Goal: Transaction & Acquisition: Purchase product/service

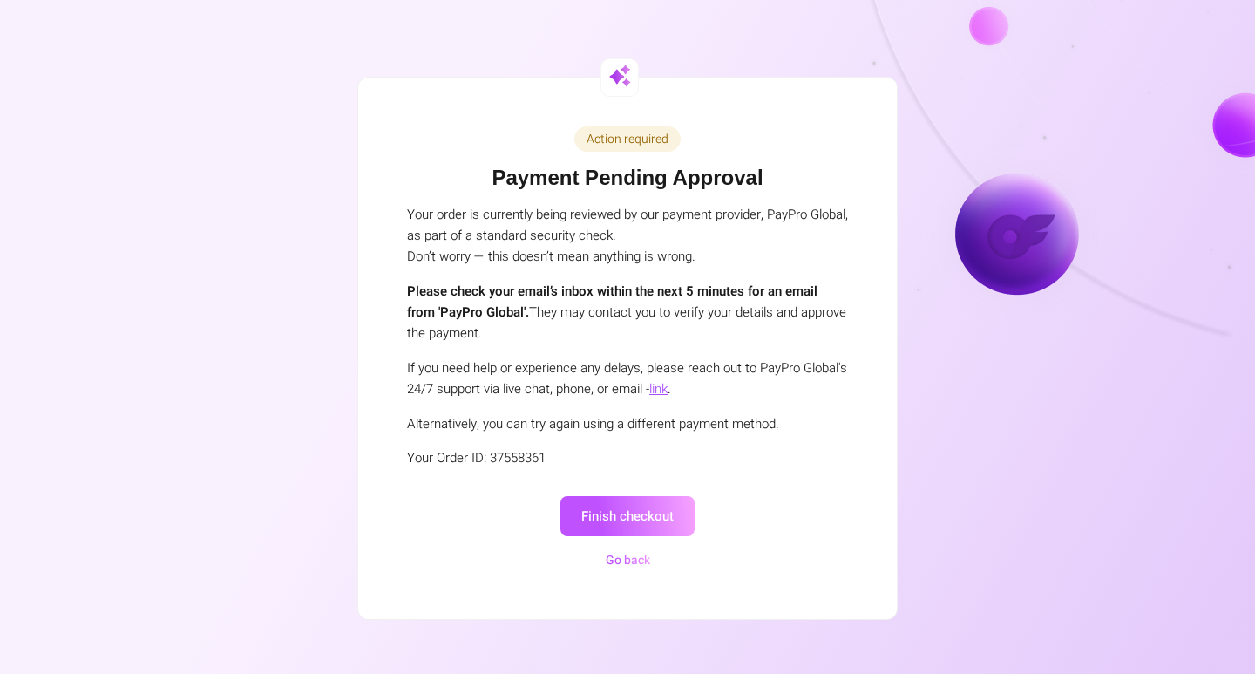
click at [653, 506] on button "Finish checkout" at bounding box center [628, 516] width 134 height 41
click at [621, 524] on button "Finish checkout" at bounding box center [628, 516] width 134 height 41
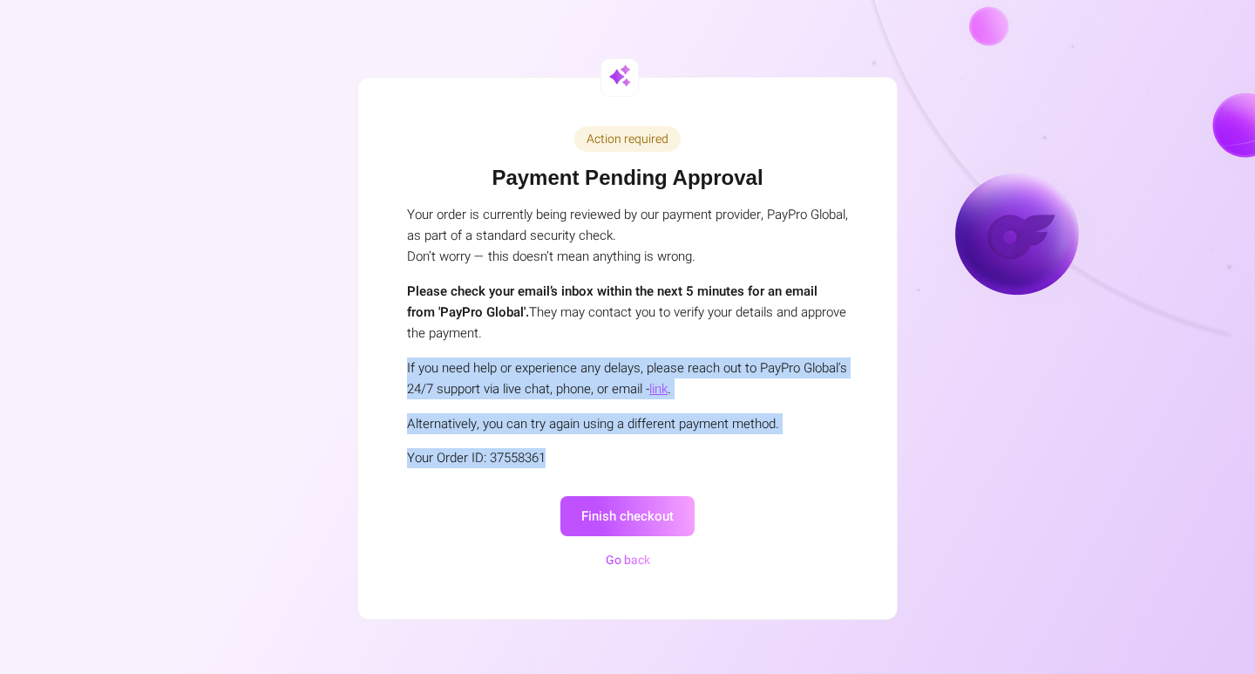
drag, startPoint x: 507, startPoint y: 415, endPoint x: 564, endPoint y: 449, distance: 66.8
click at [564, 449] on div "Action required Payment Pending Approval Your order is currently being reviewed…" at bounding box center [627, 349] width 539 height 542
click at [564, 446] on div "Action required Payment Pending Approval Your order is currently being reviewed…" at bounding box center [627, 349] width 539 height 542
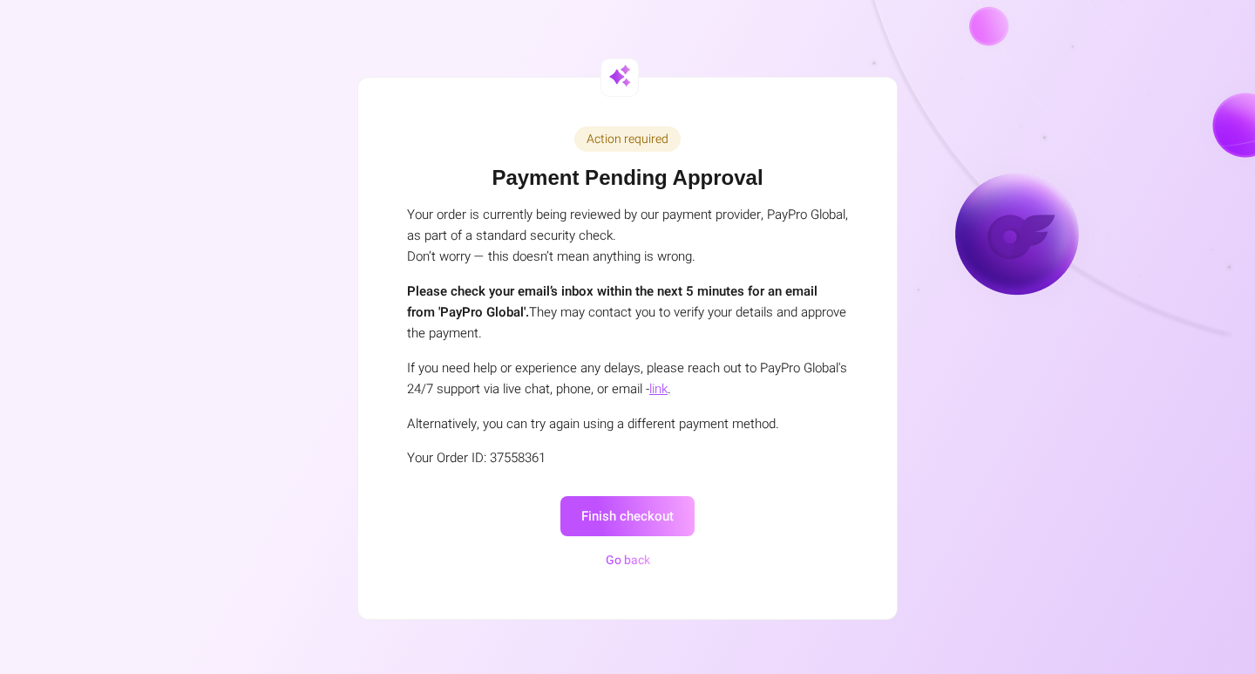
click at [614, 514] on button "Finish checkout" at bounding box center [628, 516] width 134 height 41
click at [609, 514] on button "Finish checkout" at bounding box center [628, 516] width 134 height 41
drag, startPoint x: 578, startPoint y: 514, endPoint x: 729, endPoint y: 525, distance: 151.3
click at [729, 525] on div "Finish checkout Go back" at bounding box center [627, 526] width 441 height 89
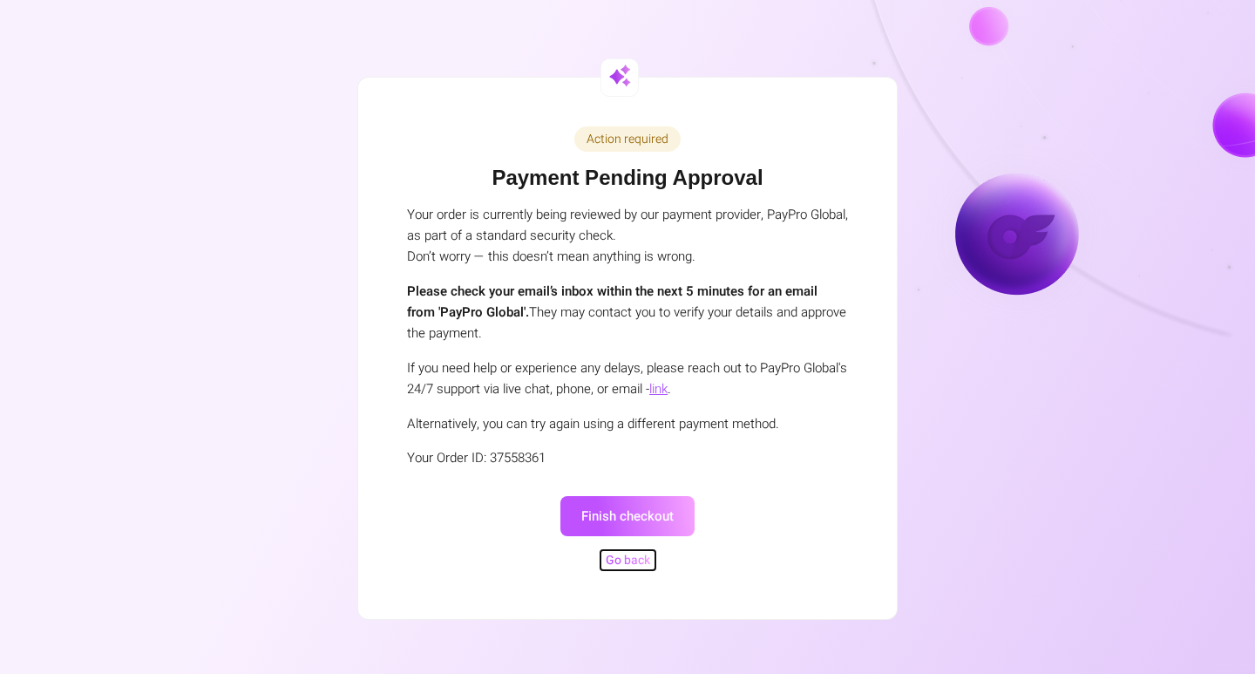
click at [635, 560] on button "Go back" at bounding box center [628, 560] width 55 height 20
